Goal: Information Seeking & Learning: Check status

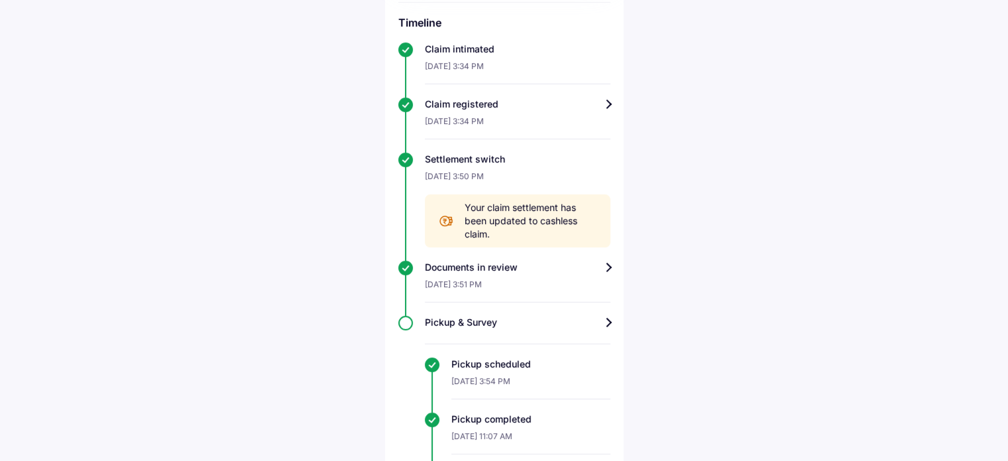
scroll to position [377, 0]
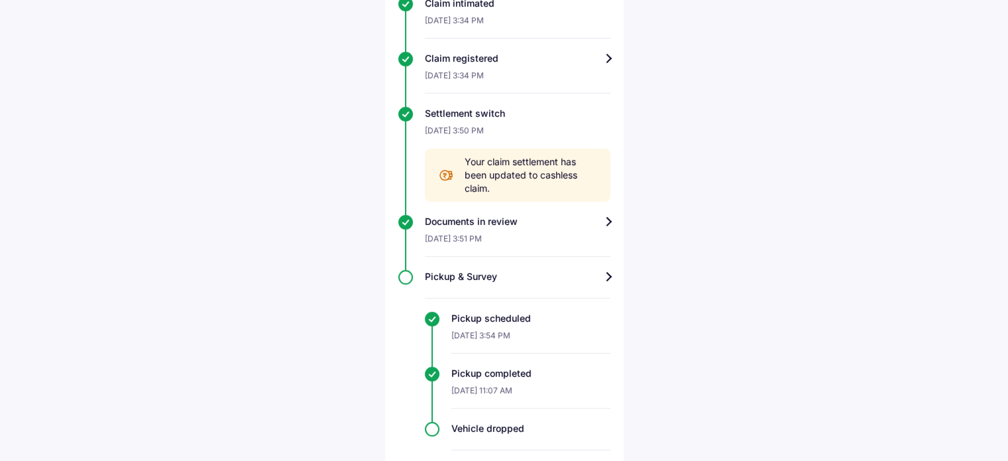
click at [591, 270] on div "Pickup & Survey" at bounding box center [518, 276] width 186 height 13
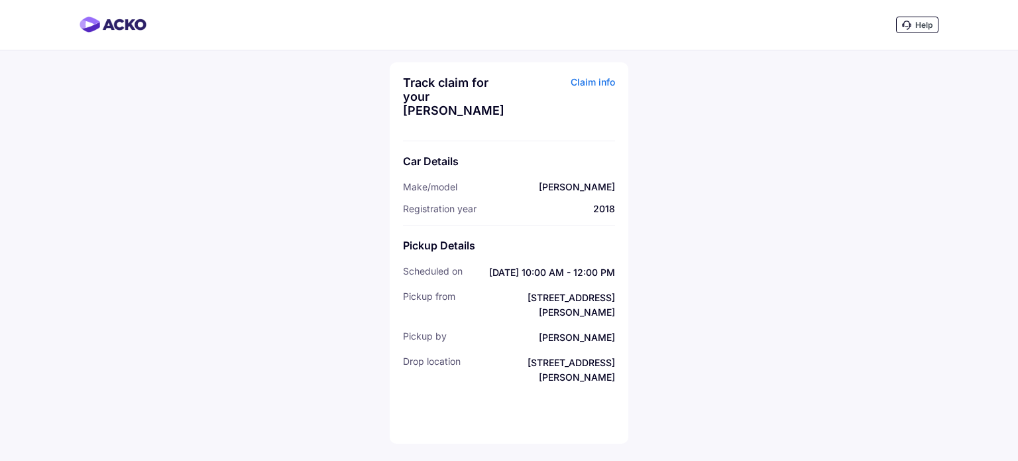
click at [603, 81] on div "Claim info" at bounding box center [564, 102] width 103 height 52
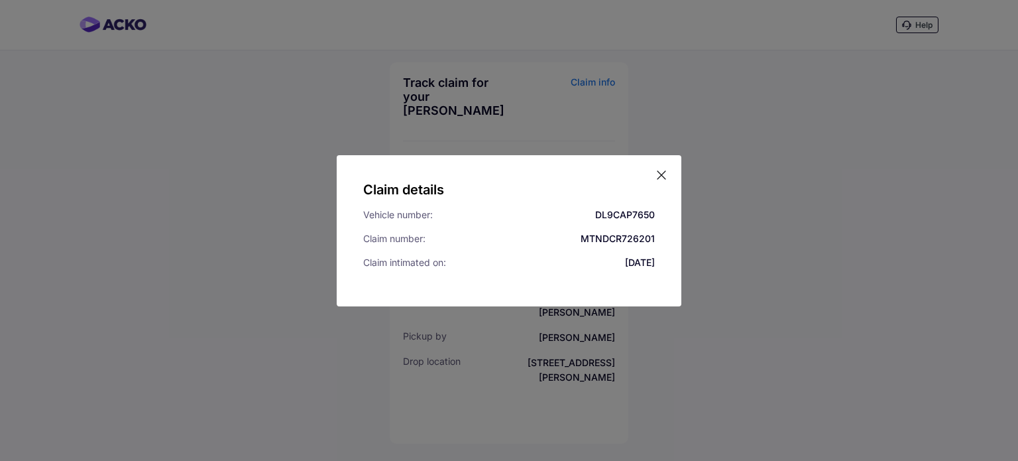
click at [668, 174] on div "Claim details Vehicle number: DL9CAP7650 Claim number: MTNDCR726201 Claim intim…" at bounding box center [509, 230] width 345 height 151
click at [660, 170] on icon at bounding box center [661, 174] width 13 height 13
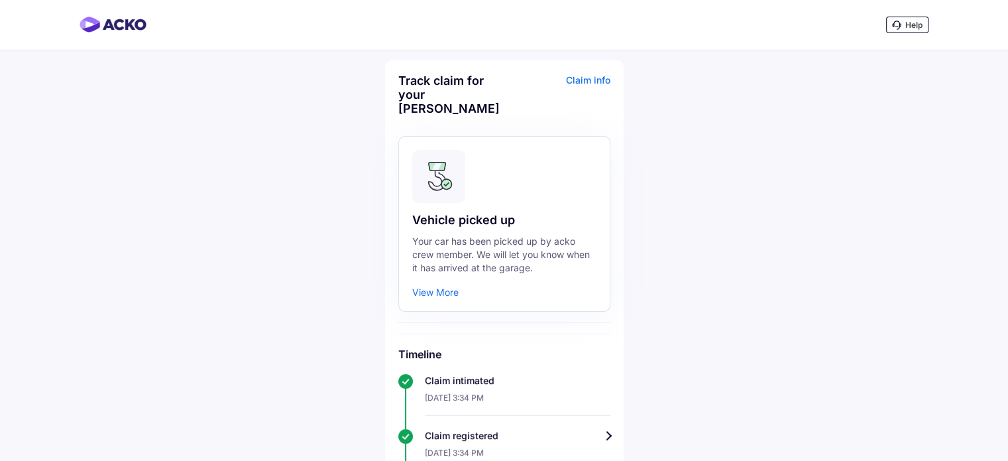
click at [438, 286] on div "View More" at bounding box center [435, 291] width 46 height 11
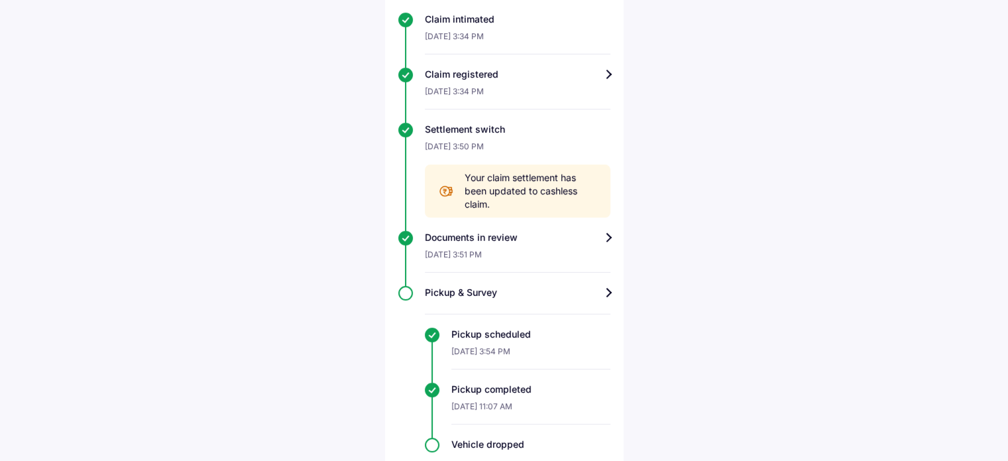
scroll to position [377, 0]
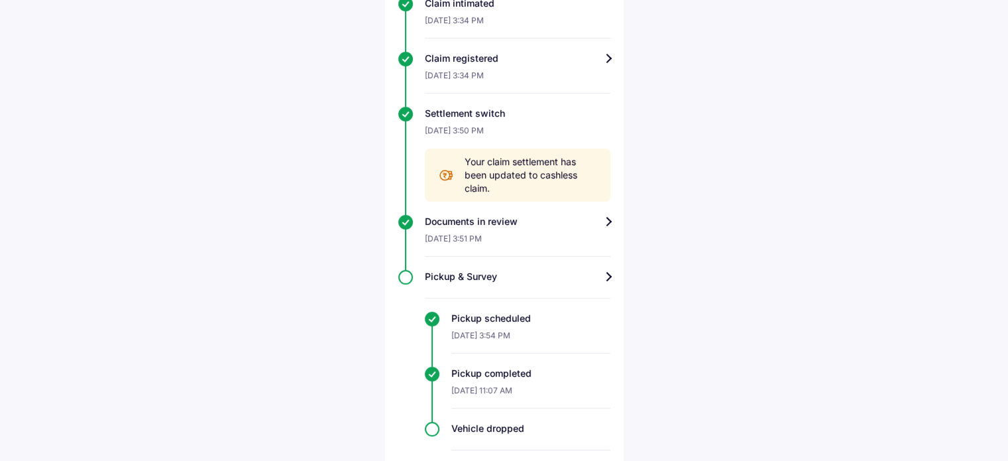
click at [515, 228] on div "[DATE] 3:51 PM" at bounding box center [518, 242] width 186 height 29
click at [562, 215] on div "Documents in review" at bounding box center [518, 221] width 186 height 13
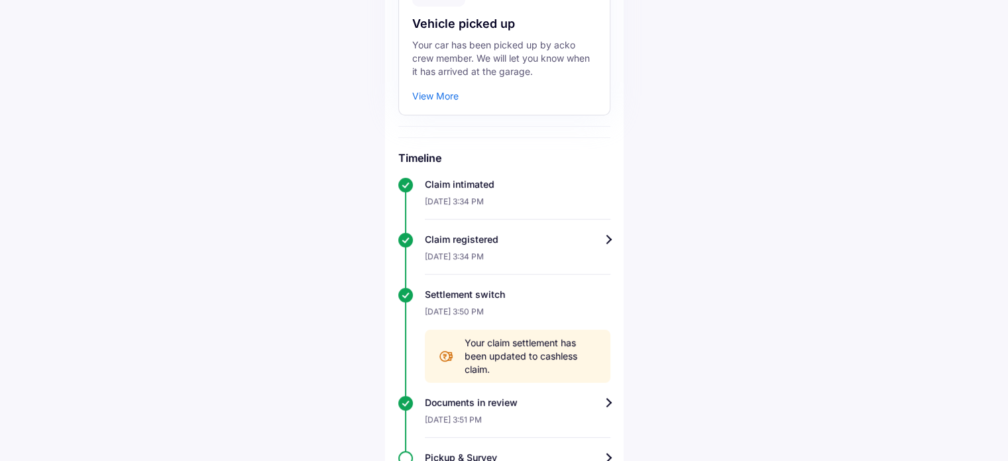
scroll to position [377, 0]
